Goal: Information Seeking & Learning: Learn about a topic

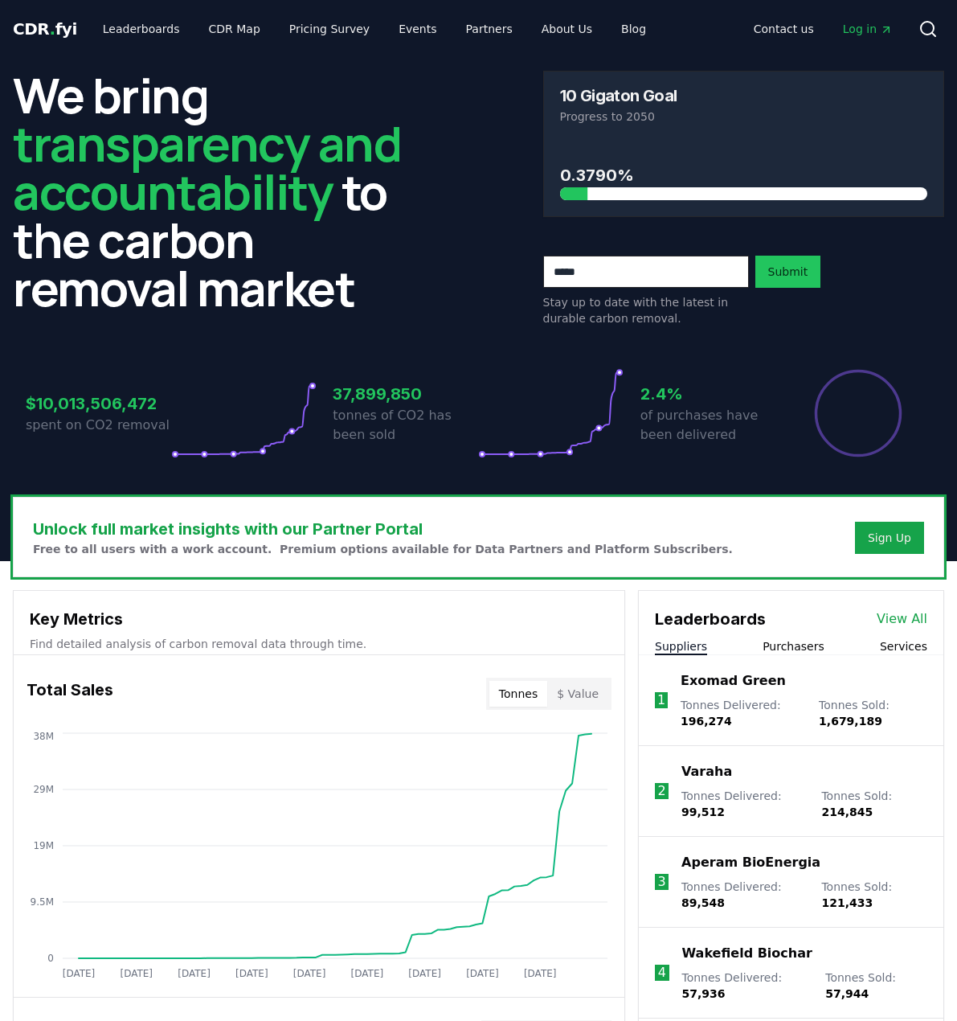
click at [901, 621] on link "View All" at bounding box center [902, 618] width 51 height 19
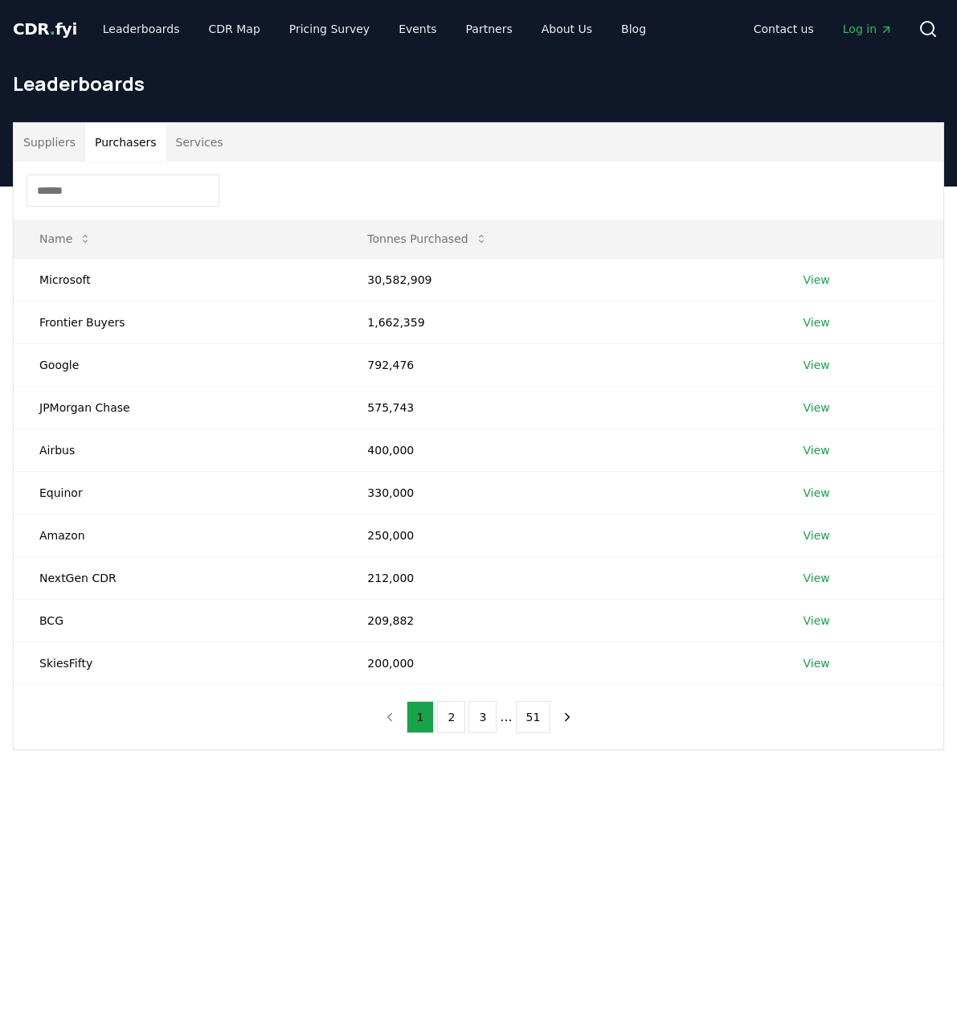
click at [139, 154] on button "Purchasers" at bounding box center [125, 142] width 81 height 39
click at [52, 147] on button "Suppliers" at bounding box center [50, 142] width 72 height 39
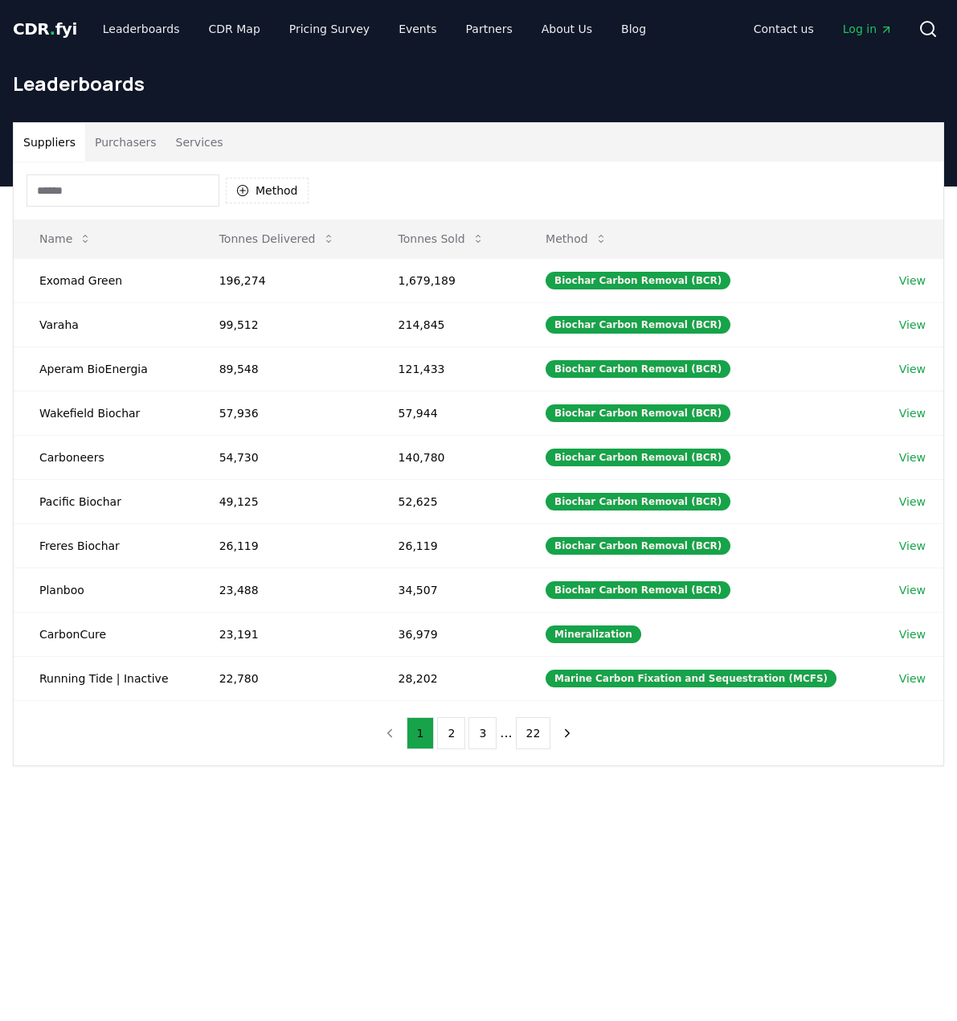
click at [90, 197] on input at bounding box center [123, 190] width 193 height 32
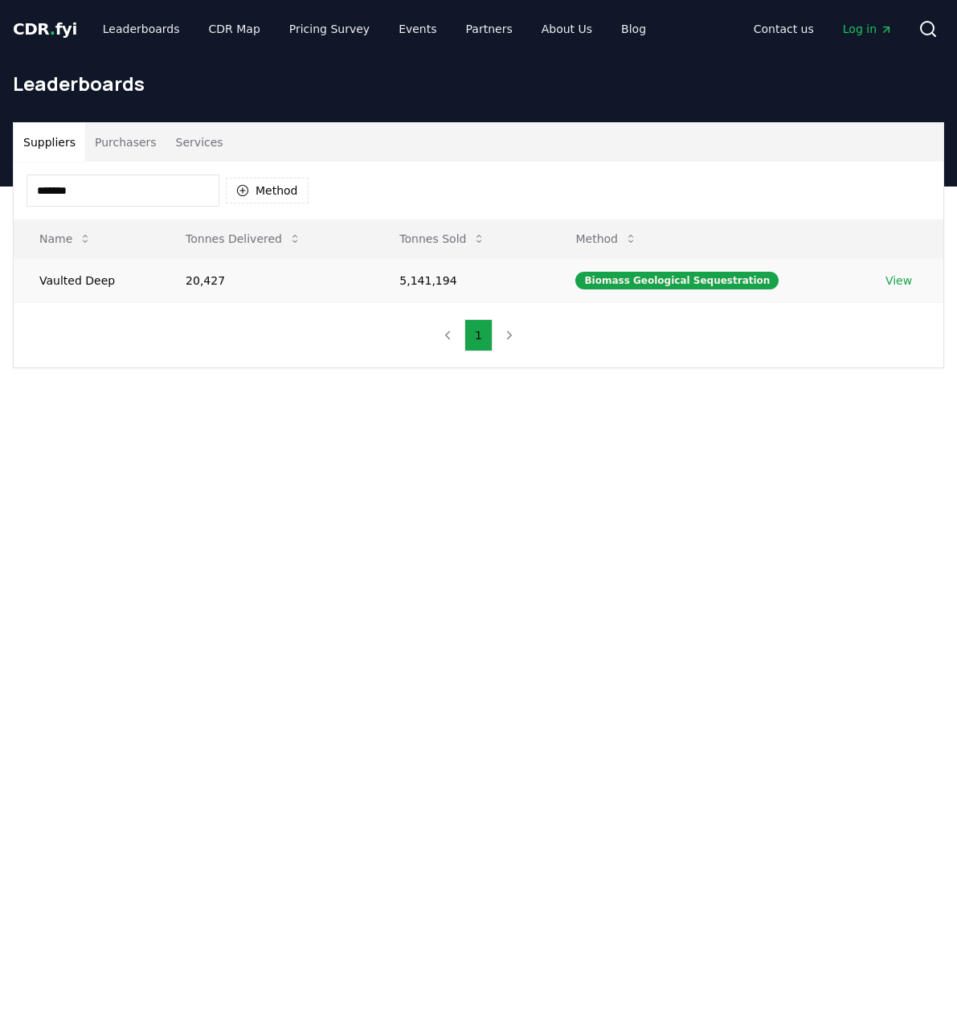
type input "*******"
click at [92, 287] on td "Vaulted Deep" at bounding box center [87, 280] width 146 height 44
click at [888, 274] on link "View" at bounding box center [899, 280] width 27 height 16
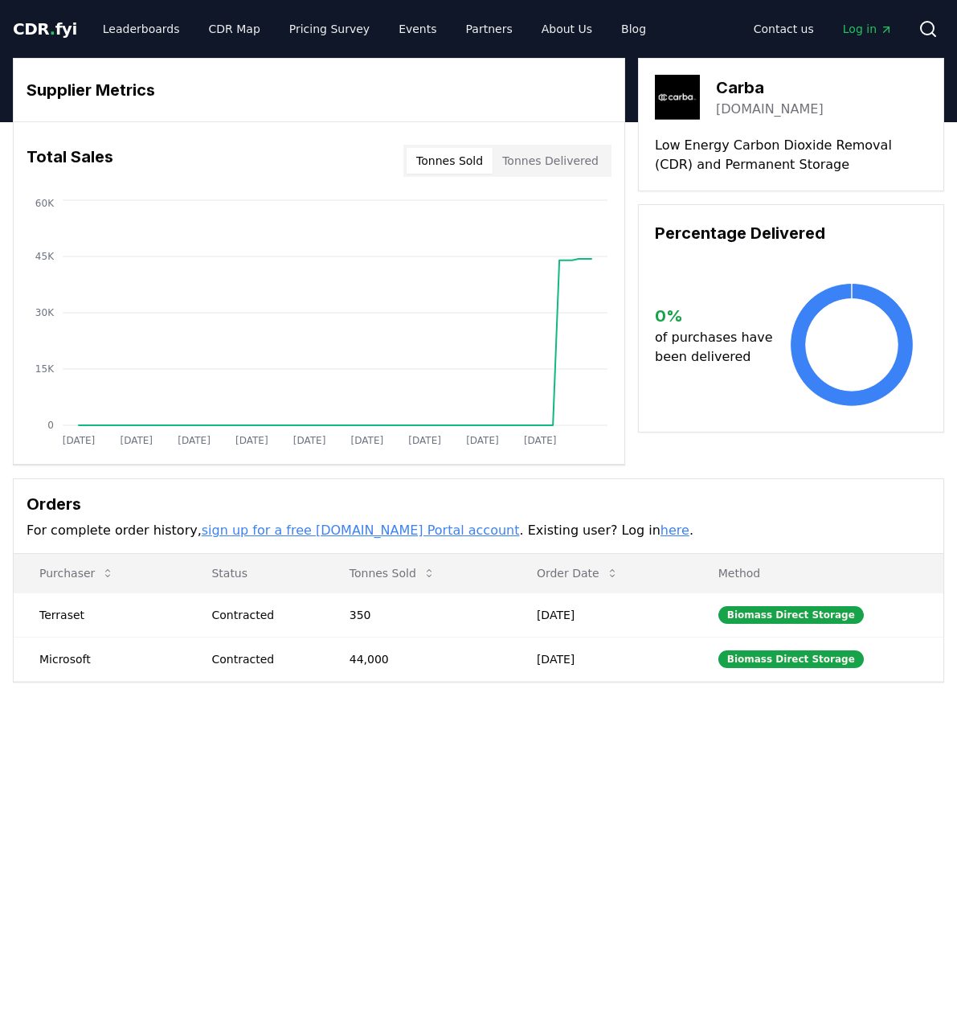
click at [752, 108] on link "[DOMAIN_NAME]" at bounding box center [770, 109] width 108 height 19
